Goal: Task Accomplishment & Management: Use online tool/utility

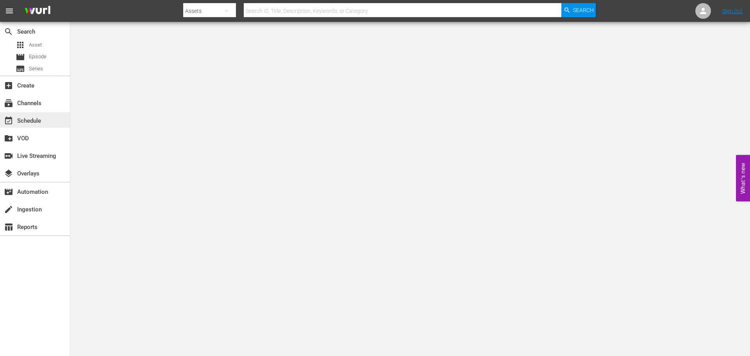
click at [39, 121] on div "event_available Schedule" at bounding box center [22, 119] width 44 height 7
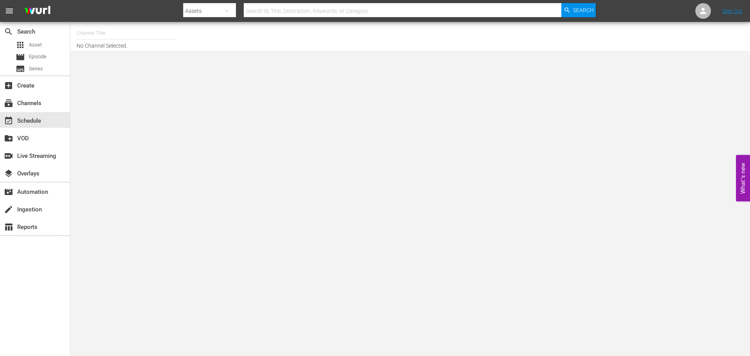
click at [97, 33] on input "text" at bounding box center [127, 33] width 100 height 19
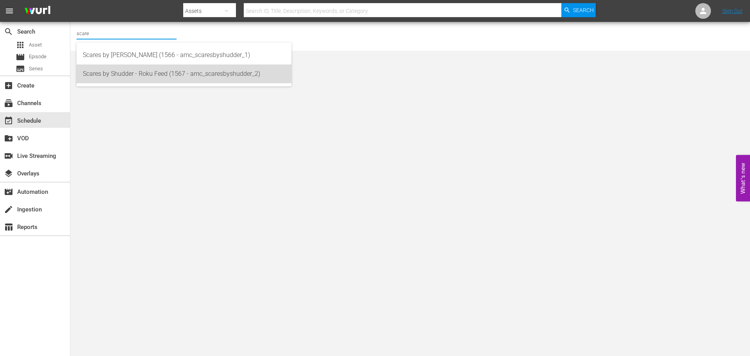
click at [132, 75] on div "Scares by Shudder - Roku Feed (1567 - amc_scaresbyshudder_2)" at bounding box center [184, 73] width 202 height 19
type input "Scares by Shudder - Roku Feed (1567 - amc_scaresbyshudder_2)"
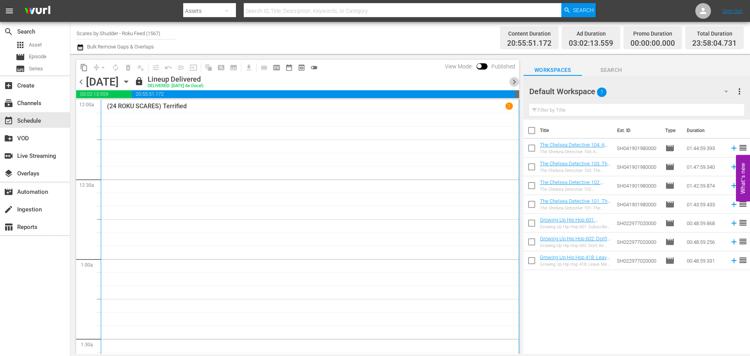
click at [516, 77] on span "chevron_right" at bounding box center [514, 82] width 10 height 10
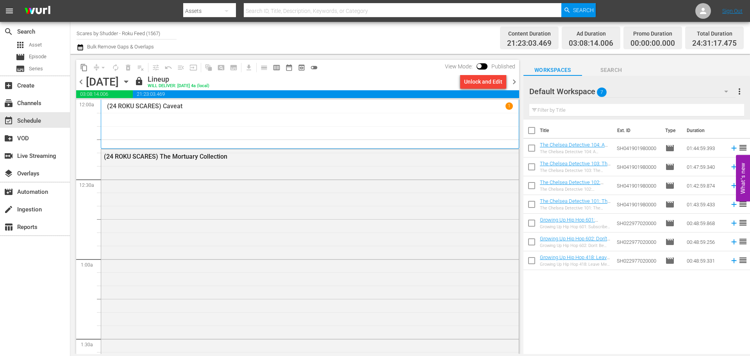
click at [511, 82] on span "chevron_right" at bounding box center [514, 82] width 10 height 10
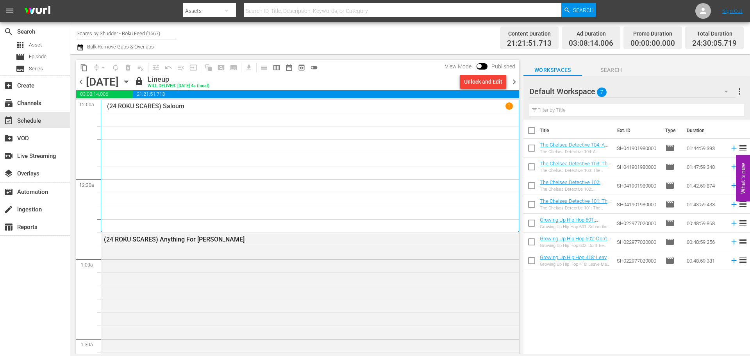
click at [512, 82] on span "chevron_right" at bounding box center [514, 82] width 10 height 10
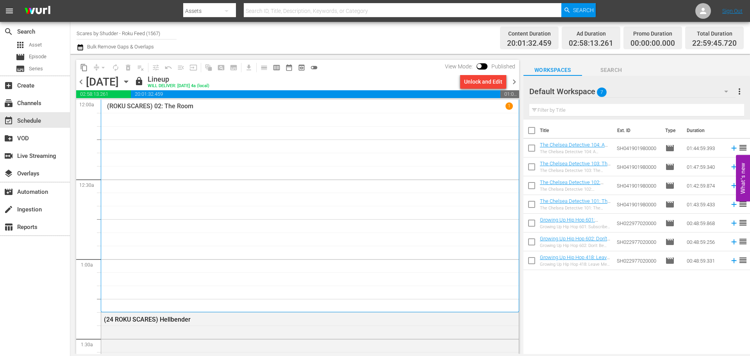
click at [512, 82] on span "chevron_right" at bounding box center [514, 82] width 10 height 10
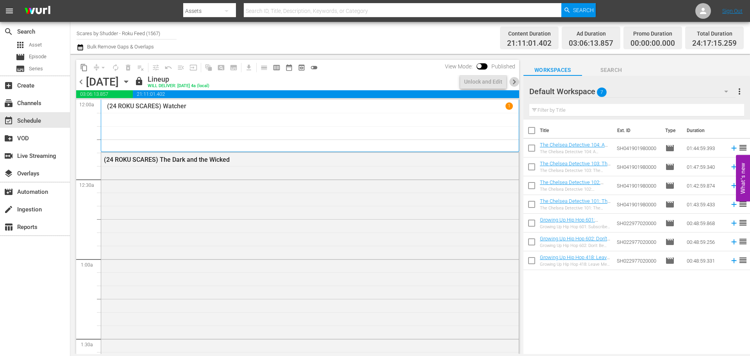
click at [512, 82] on span "chevron_right" at bounding box center [514, 82] width 10 height 10
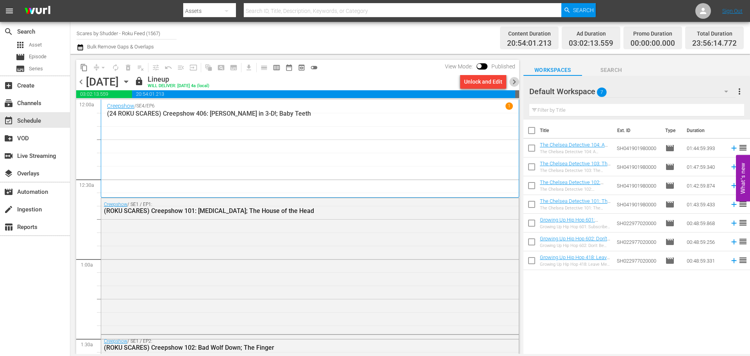
click at [512, 82] on span "chevron_right" at bounding box center [514, 82] width 10 height 10
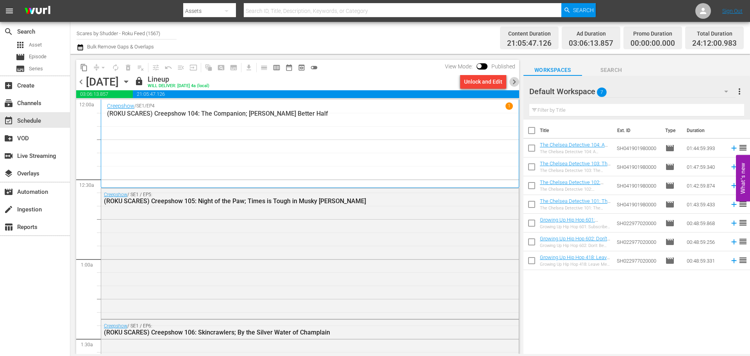
click at [512, 82] on span "chevron_right" at bounding box center [514, 82] width 10 height 10
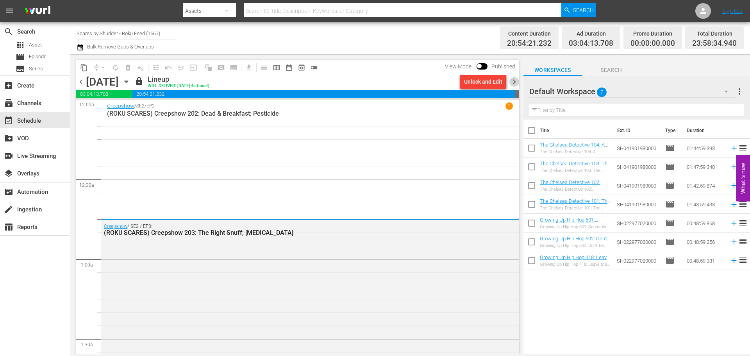
click at [512, 82] on span "chevron_right" at bounding box center [514, 82] width 10 height 10
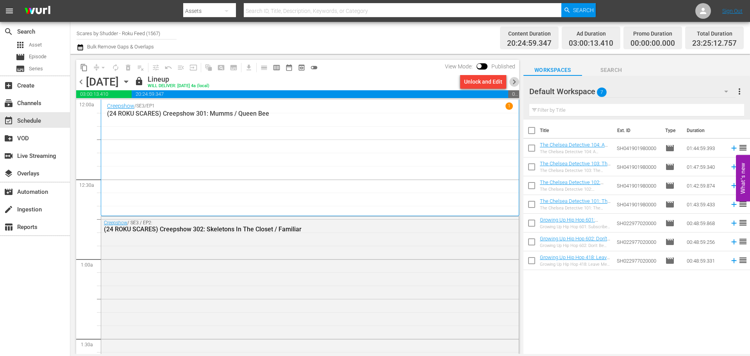
click at [512, 82] on span "chevron_right" at bounding box center [514, 82] width 10 height 10
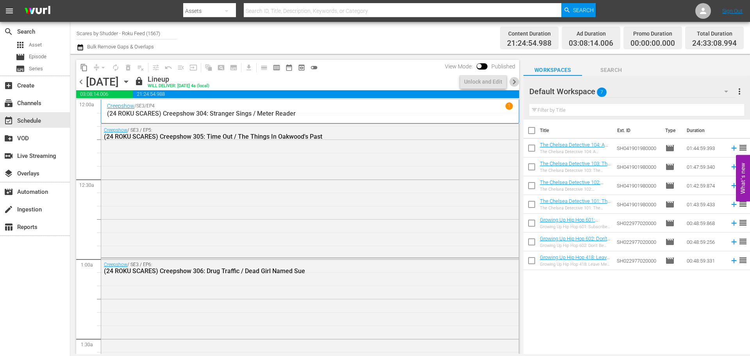
click at [512, 82] on span "chevron_right" at bounding box center [514, 82] width 10 height 10
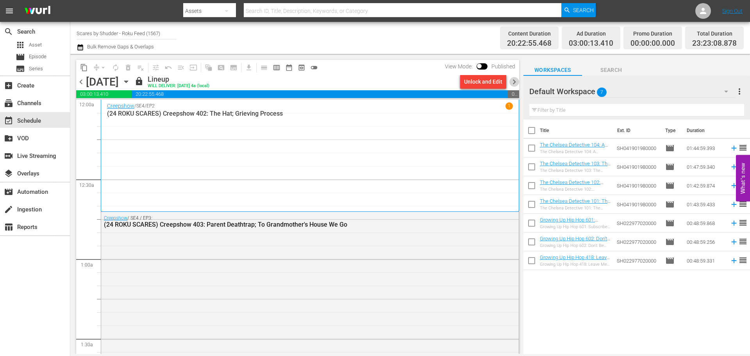
click at [512, 82] on span "chevron_right" at bounding box center [514, 82] width 10 height 10
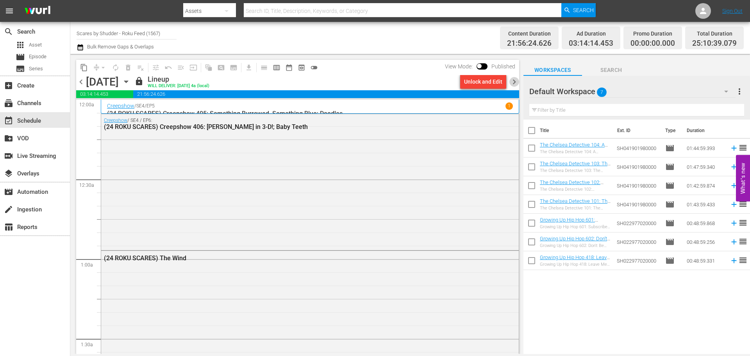
click at [512, 82] on span "chevron_right" at bounding box center [514, 82] width 10 height 10
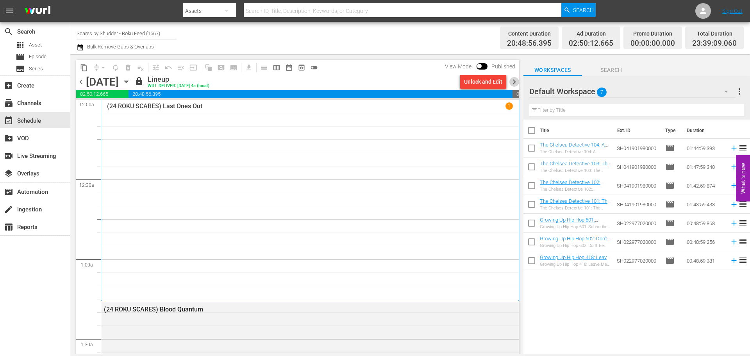
click at [512, 82] on span "chevron_right" at bounding box center [514, 82] width 10 height 10
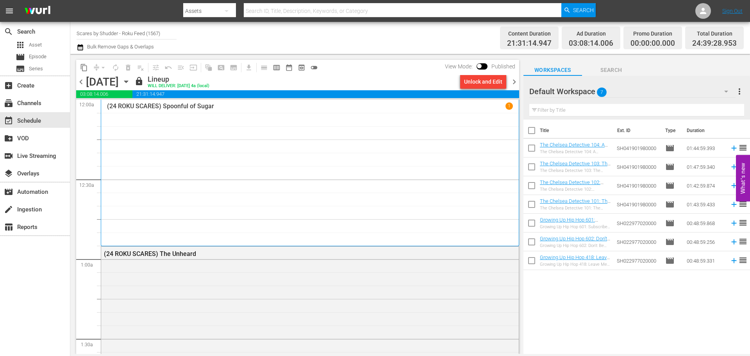
click at [512, 82] on span "chevron_right" at bounding box center [514, 82] width 10 height 10
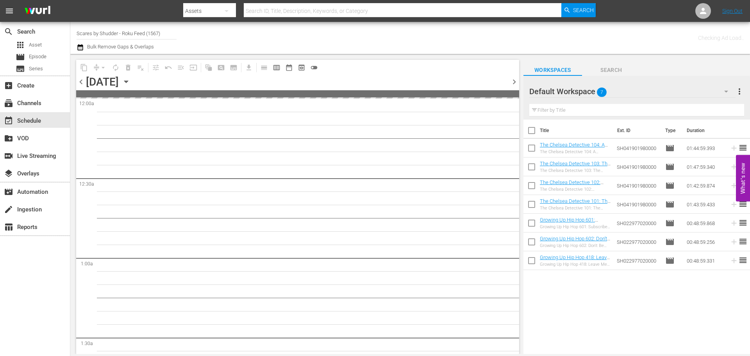
drag, startPoint x: 512, startPoint y: 82, endPoint x: 442, endPoint y: 41, distance: 81.3
click at [442, 41] on div "Checking Ad Load.." at bounding box center [592, 38] width 303 height 28
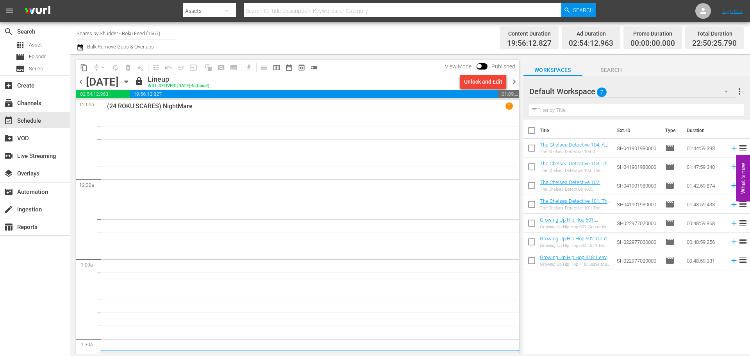
click at [514, 79] on span "chevron_right" at bounding box center [514, 82] width 10 height 10
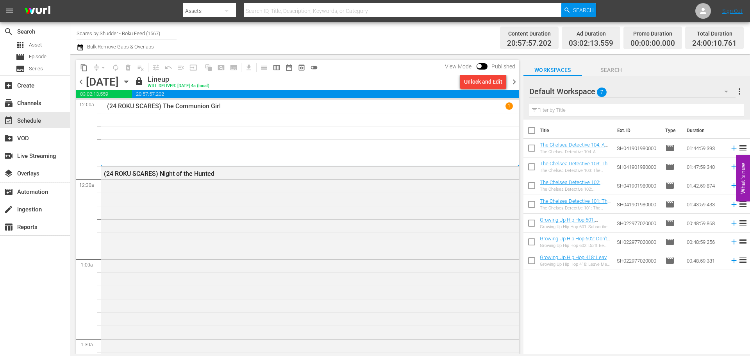
click at [519, 76] on div "content_copy compress arrow_drop_down autorenew_outlined delete_forever_outline…" at bounding box center [295, 204] width 451 height 300
click at [513, 79] on span "chevron_right" at bounding box center [514, 82] width 10 height 10
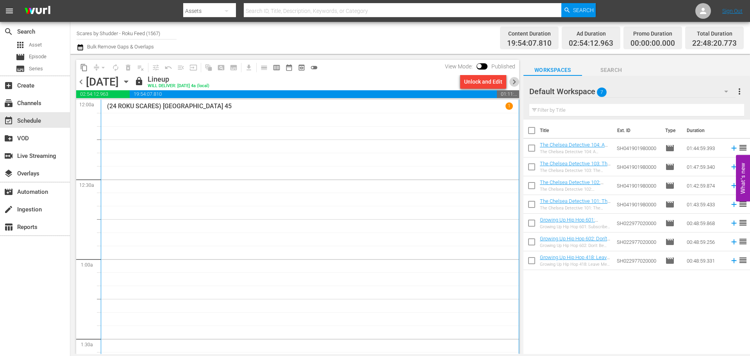
click at [513, 79] on span "chevron_right" at bounding box center [514, 82] width 10 height 10
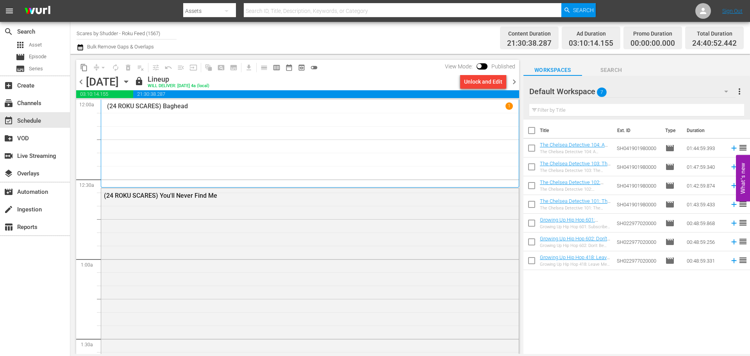
click at [513, 79] on span "chevron_right" at bounding box center [514, 82] width 10 height 10
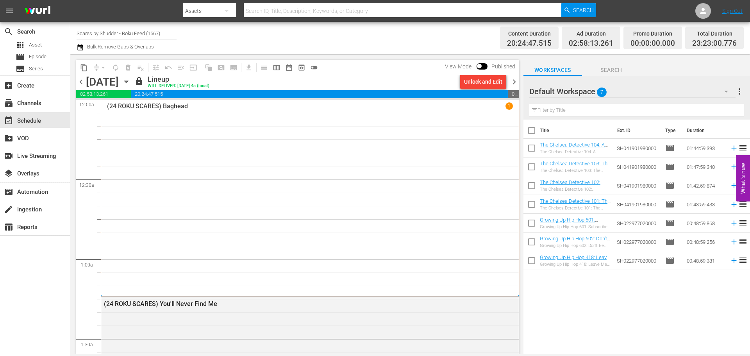
click at [513, 79] on span "chevron_right" at bounding box center [514, 82] width 10 height 10
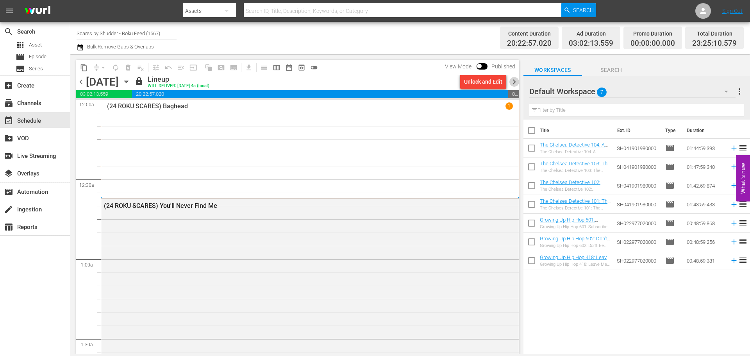
click at [513, 79] on span "chevron_right" at bounding box center [514, 82] width 10 height 10
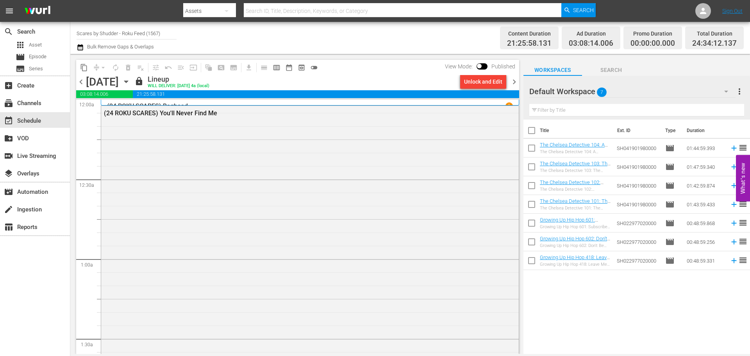
click at [513, 79] on span "chevron_right" at bounding box center [514, 82] width 10 height 10
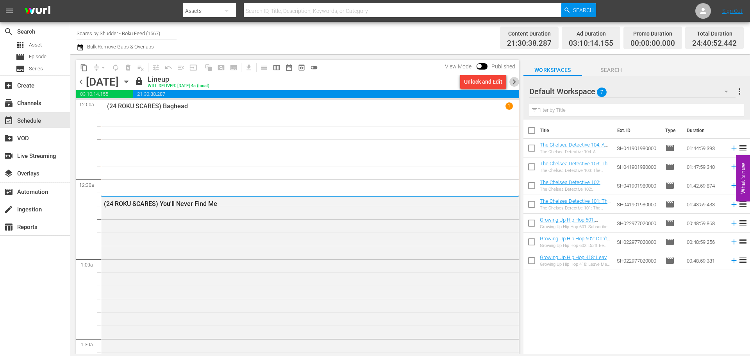
click at [518, 82] on span "chevron_right" at bounding box center [514, 82] width 10 height 10
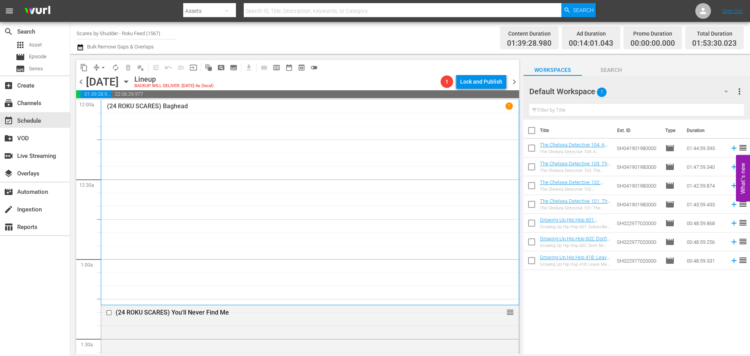
click at [326, 173] on div "(24 ROKU SCARES) Baghead 1" at bounding box center [310, 202] width 406 height 200
